Goal: Task Accomplishment & Management: Manage account settings

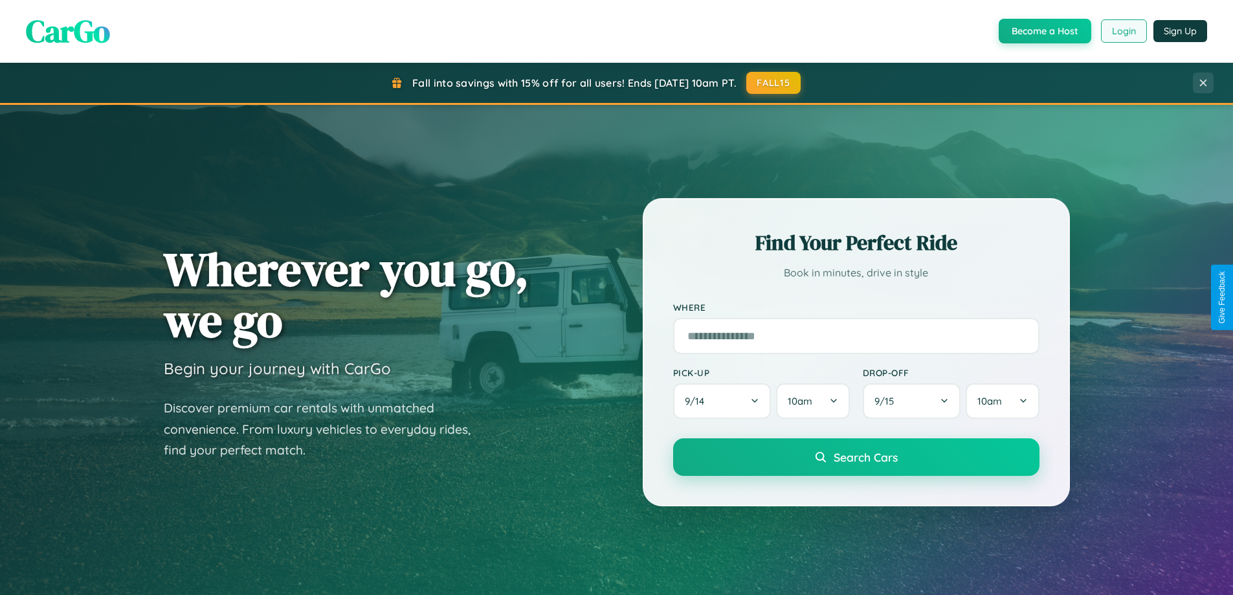
click at [1123, 31] on button "Login" at bounding box center [1124, 30] width 46 height 23
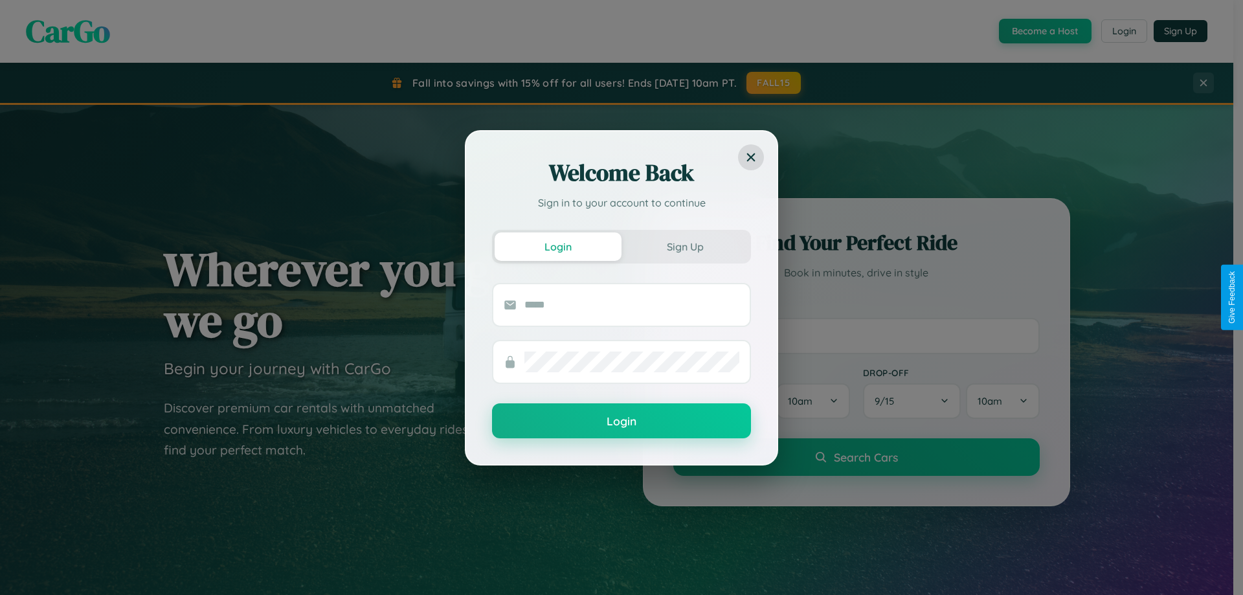
click at [630, 318] on div at bounding box center [631, 304] width 215 height 41
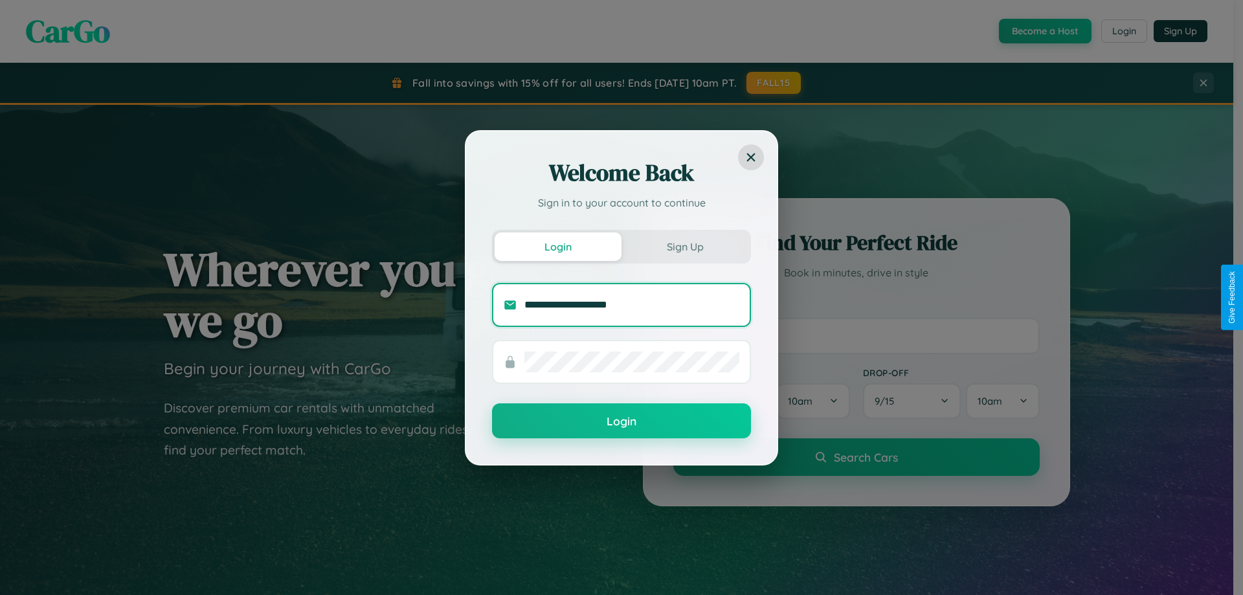
type input "**********"
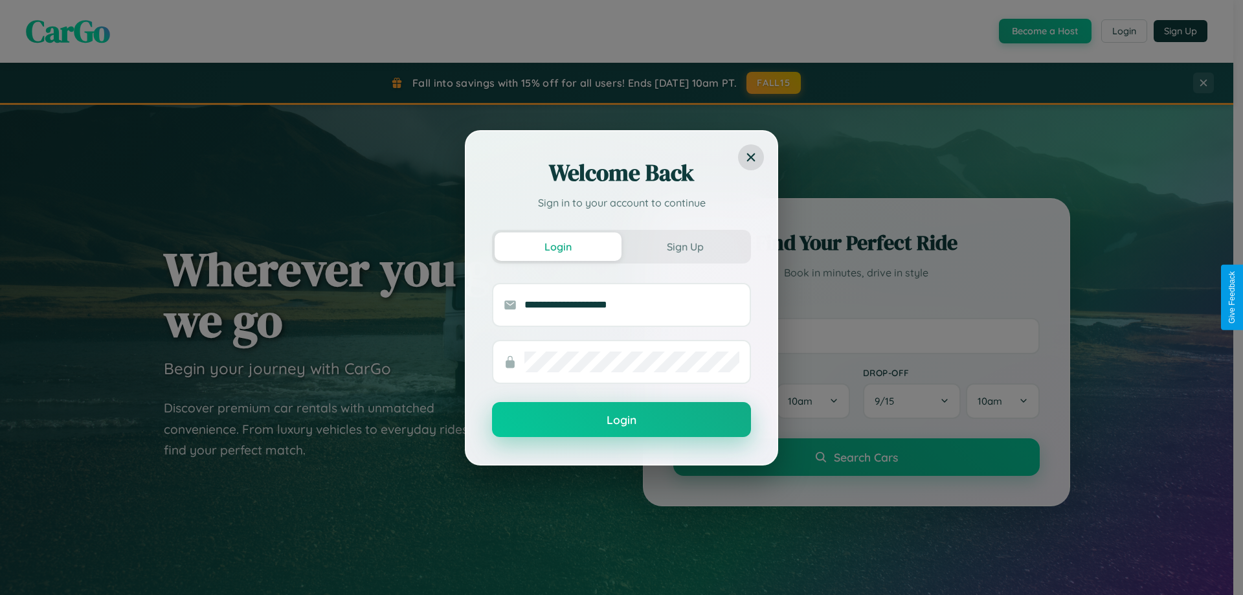
click at [621, 420] on button "Login" at bounding box center [621, 419] width 259 height 35
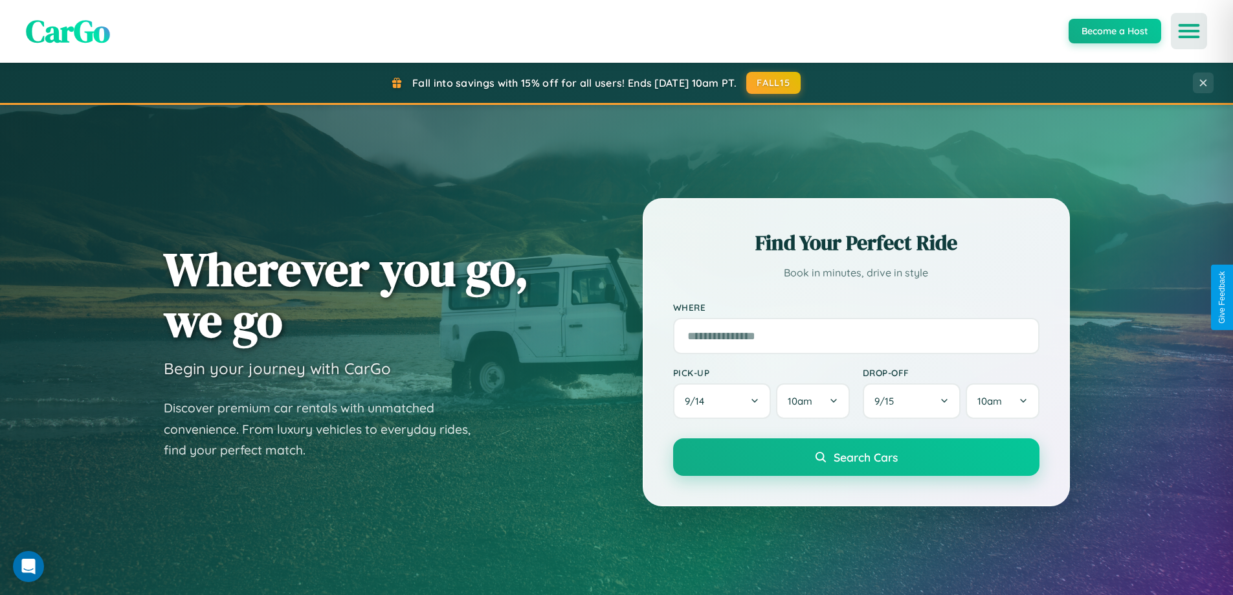
click at [1189, 31] on icon "Open menu" at bounding box center [1189, 31] width 19 height 12
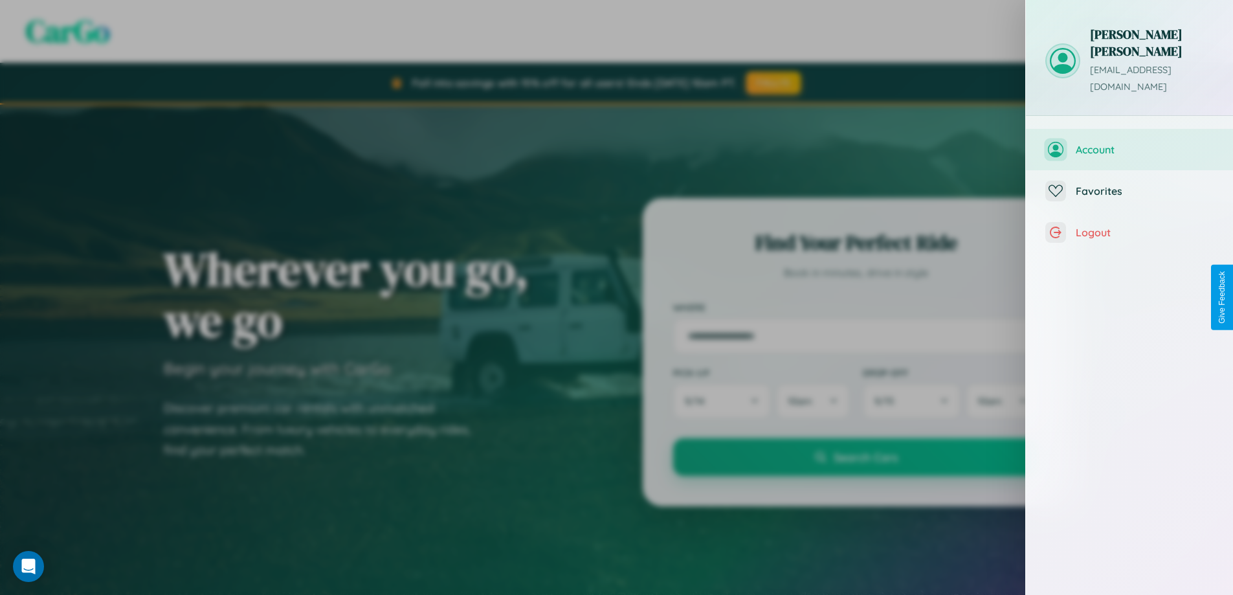
click at [1129, 143] on span "Account" at bounding box center [1145, 149] width 138 height 13
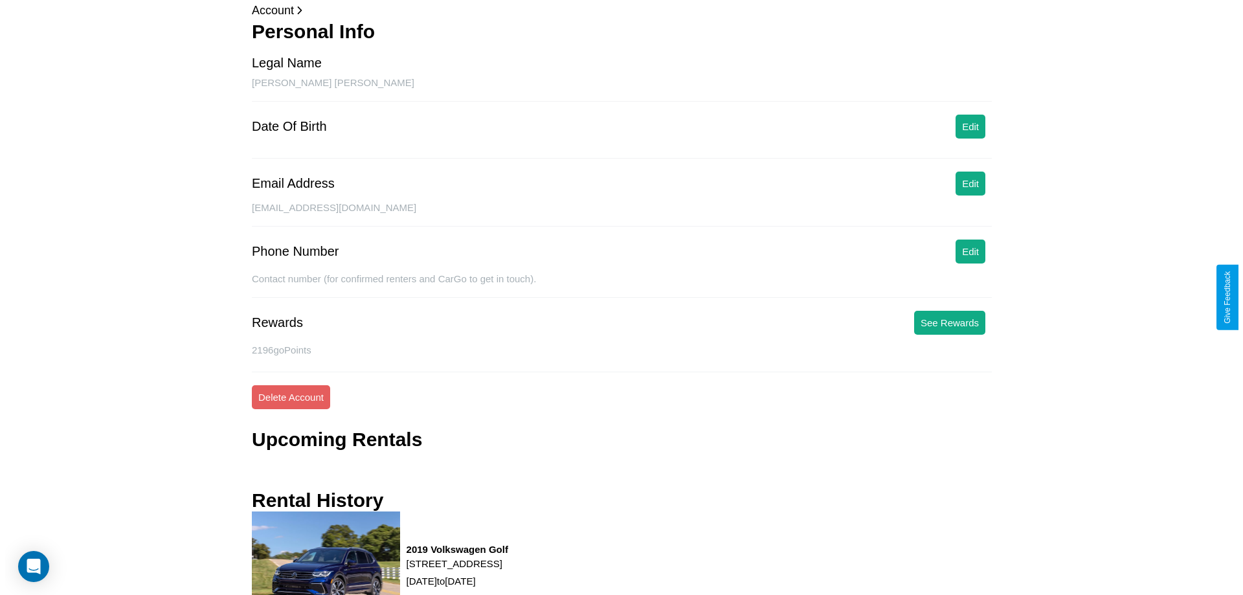
scroll to position [149, 0]
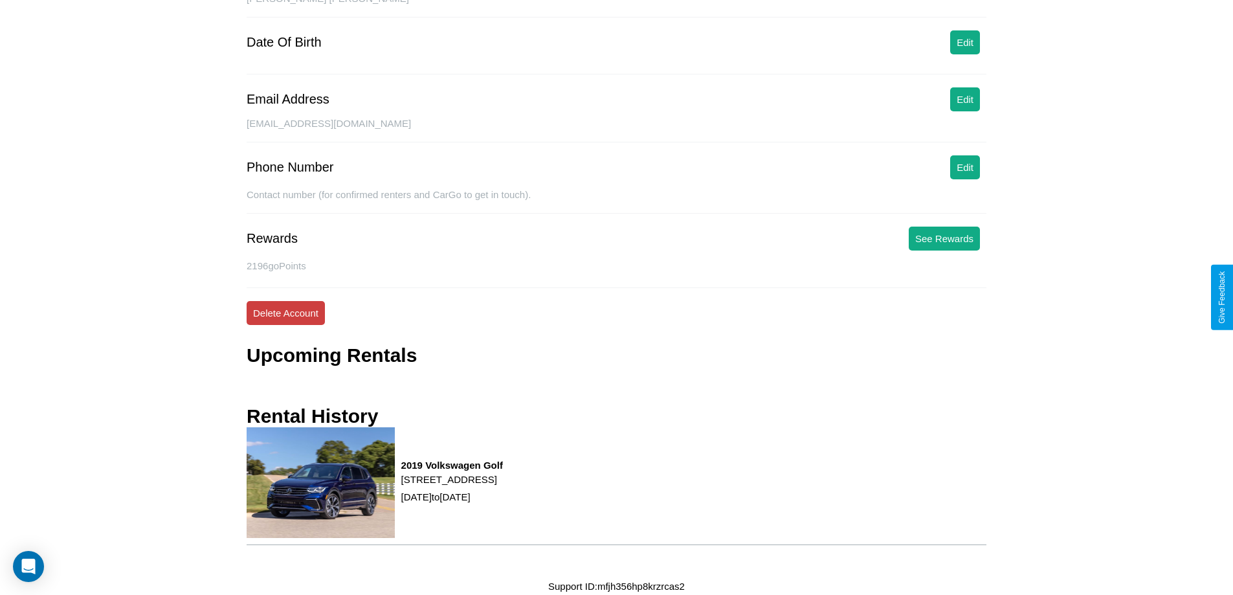
click at [285, 313] on button "Delete Account" at bounding box center [286, 313] width 78 height 24
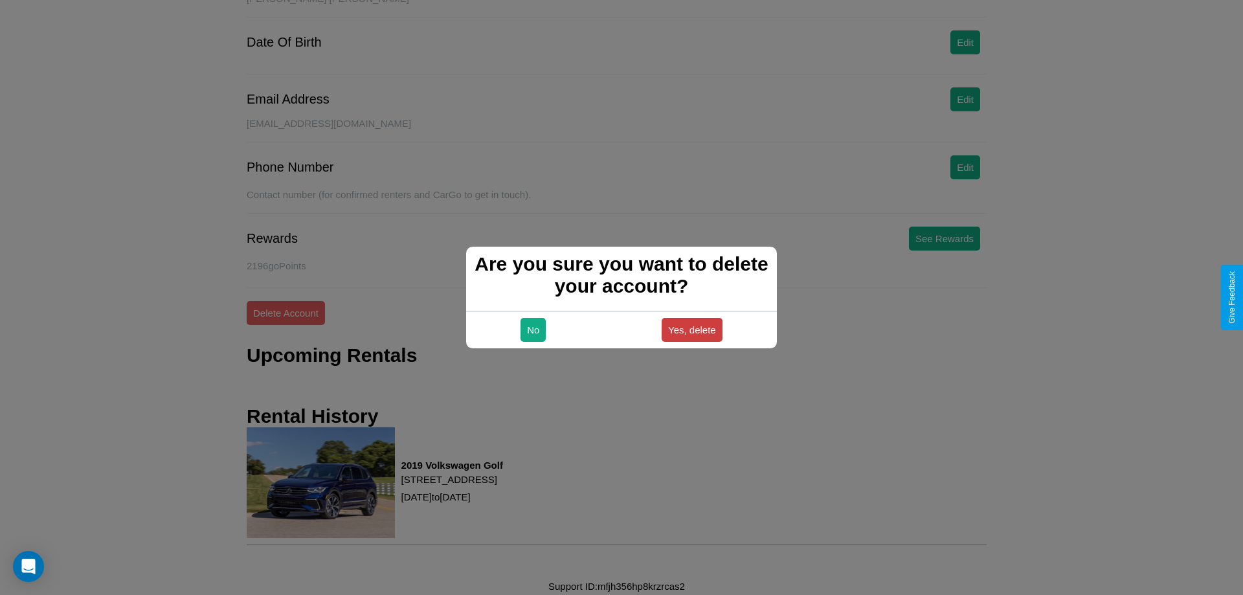
click at [691, 329] on button "Yes, delete" at bounding box center [691, 330] width 61 height 24
